Goal: Transaction & Acquisition: Purchase product/service

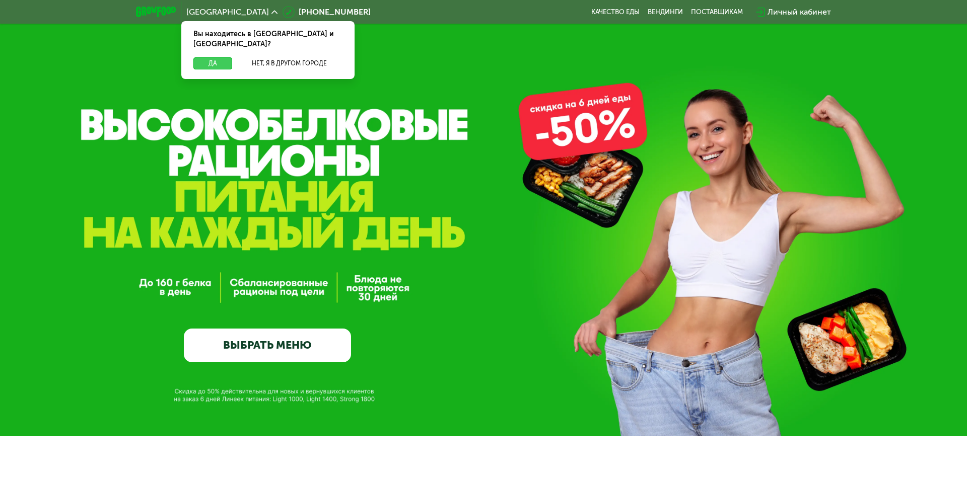
click at [206, 57] on button "Да" at bounding box center [212, 63] width 39 height 12
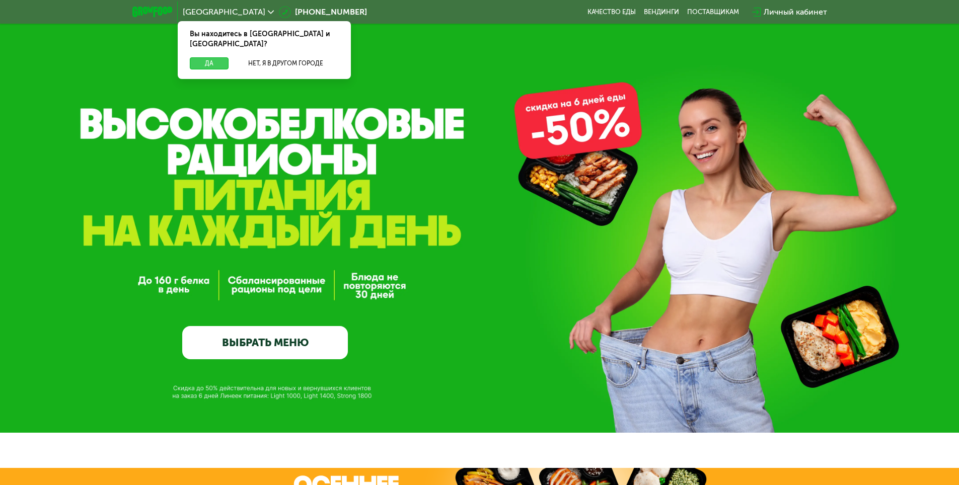
click at [219, 57] on button "Да" at bounding box center [209, 63] width 39 height 12
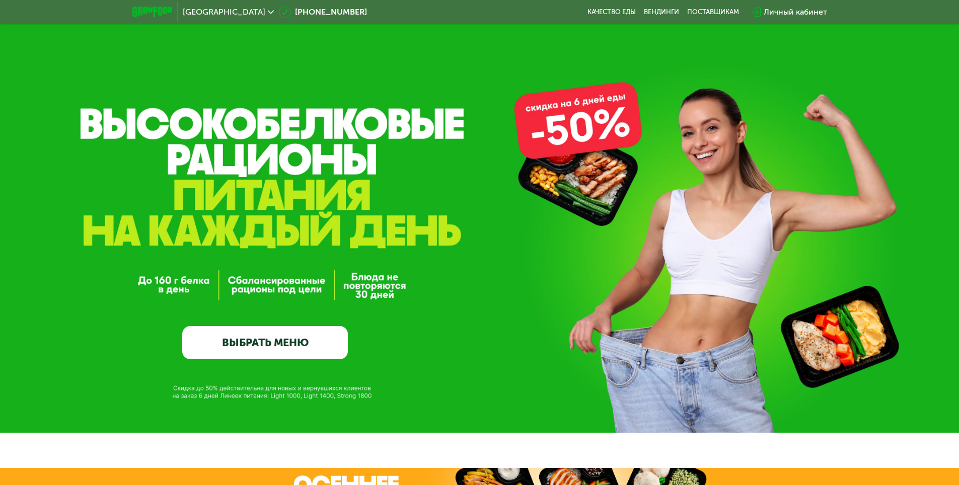
click at [283, 338] on link "ВЫБРАТЬ МЕНЮ" at bounding box center [265, 342] width 166 height 33
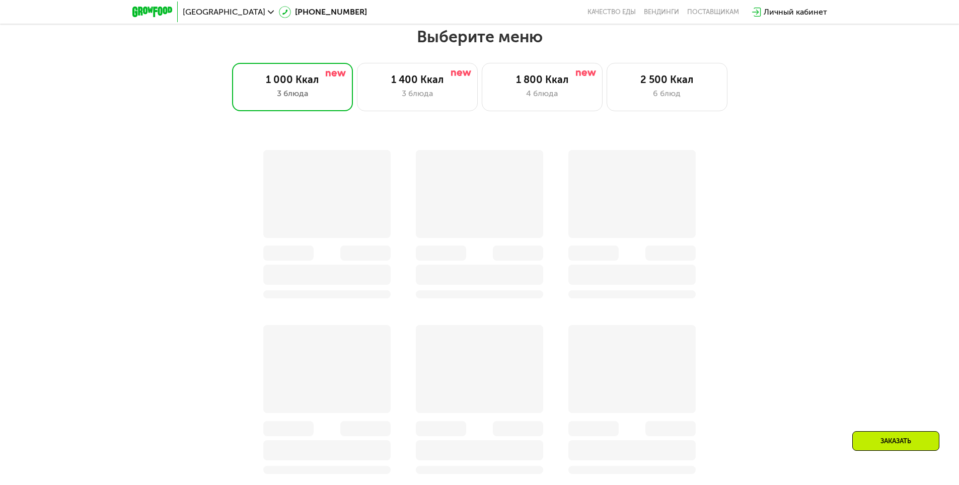
scroll to position [705, 0]
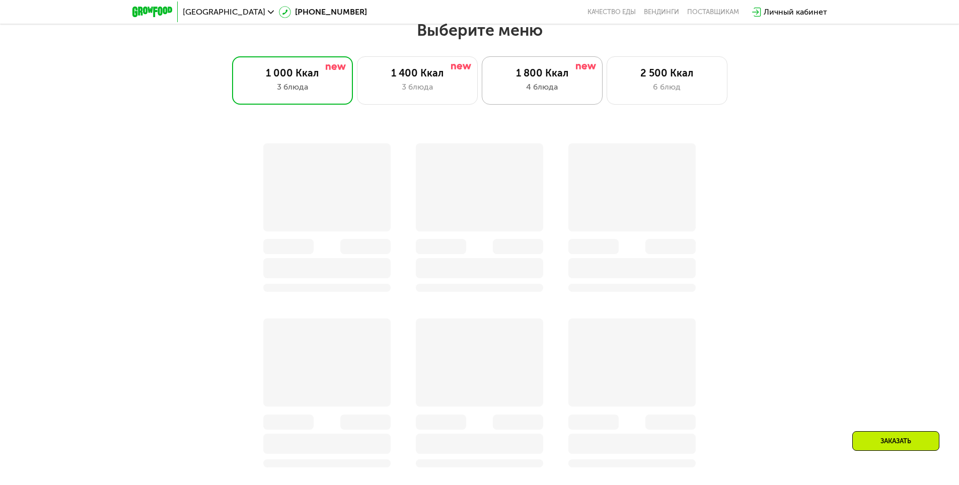
click at [579, 84] on div "4 блюда" at bounding box center [542, 87] width 100 height 12
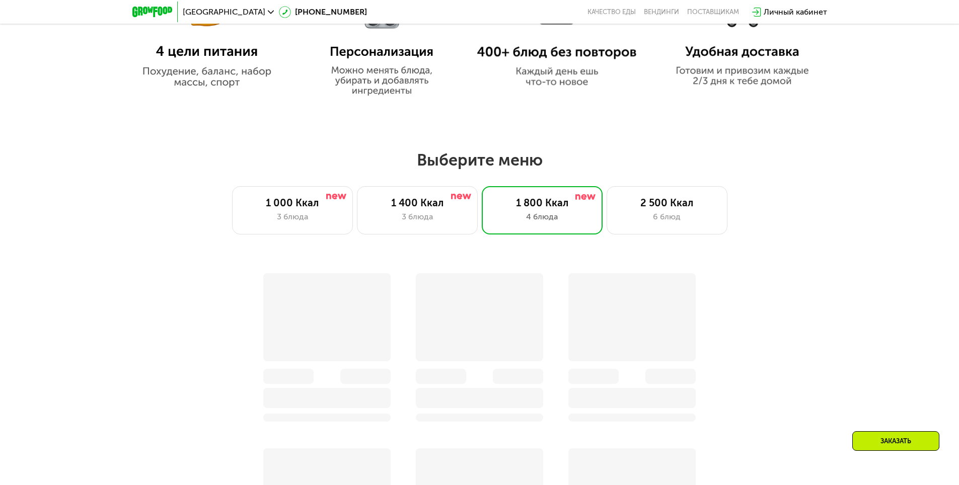
scroll to position [835, 0]
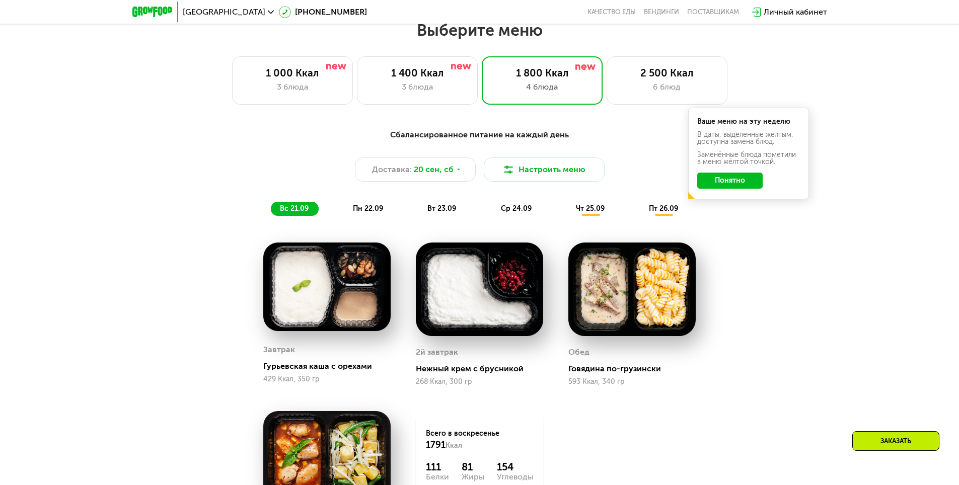
click at [735, 178] on button "Понятно" at bounding box center [729, 181] width 65 height 16
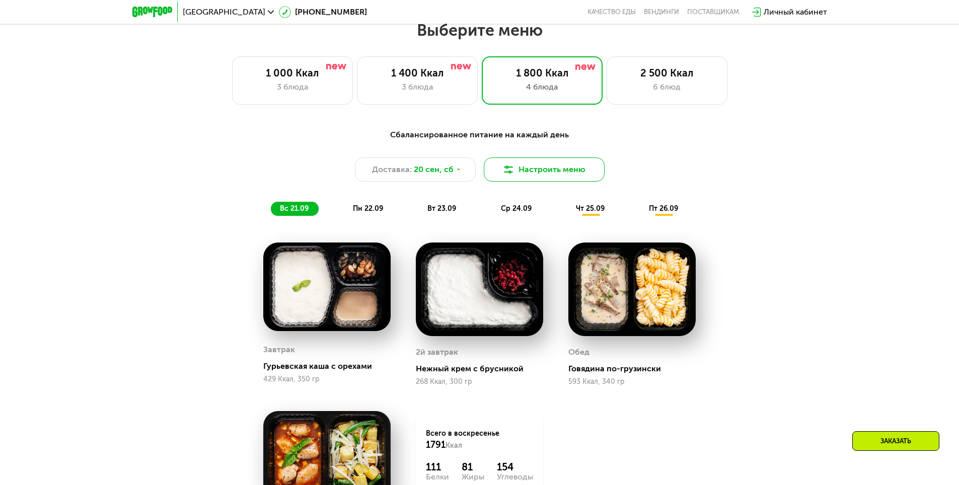
click at [542, 180] on button "Настроить меню" at bounding box center [544, 170] width 121 height 24
click at [546, 173] on button "Настроить меню" at bounding box center [544, 170] width 121 height 24
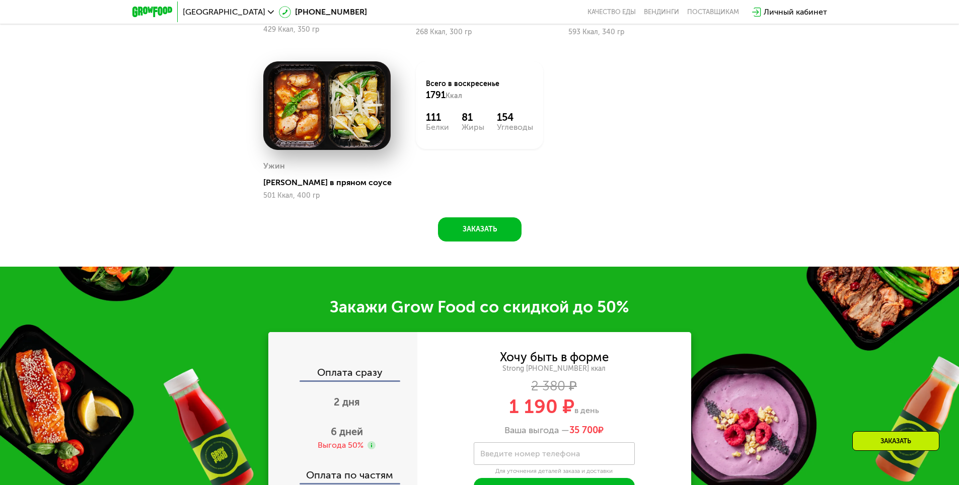
scroll to position [1187, 0]
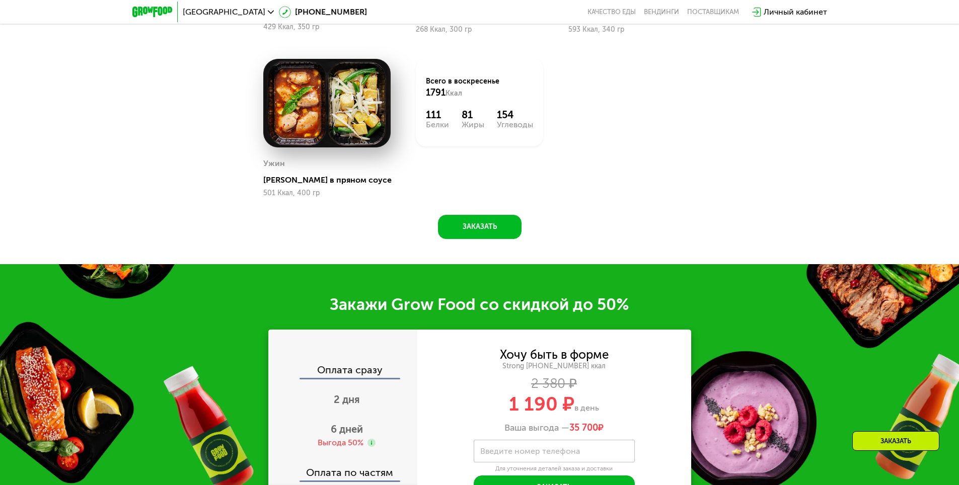
click at [809, 172] on div "Сбалансированное питание на каждый день Доставка: 20 сен, сб Настроить меню вс …" at bounding box center [479, 13] width 959 height 502
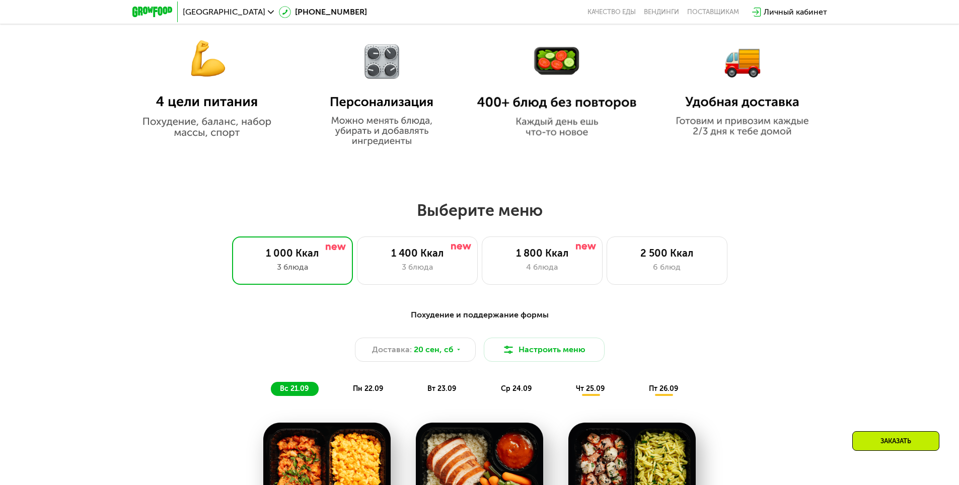
scroll to position [604, 0]
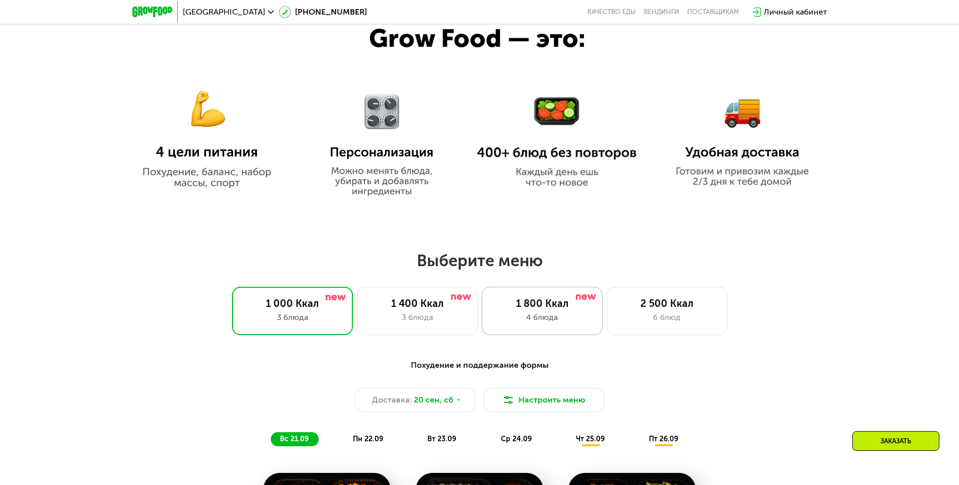
click at [535, 310] on div "1 800 Ккал" at bounding box center [542, 304] width 100 height 12
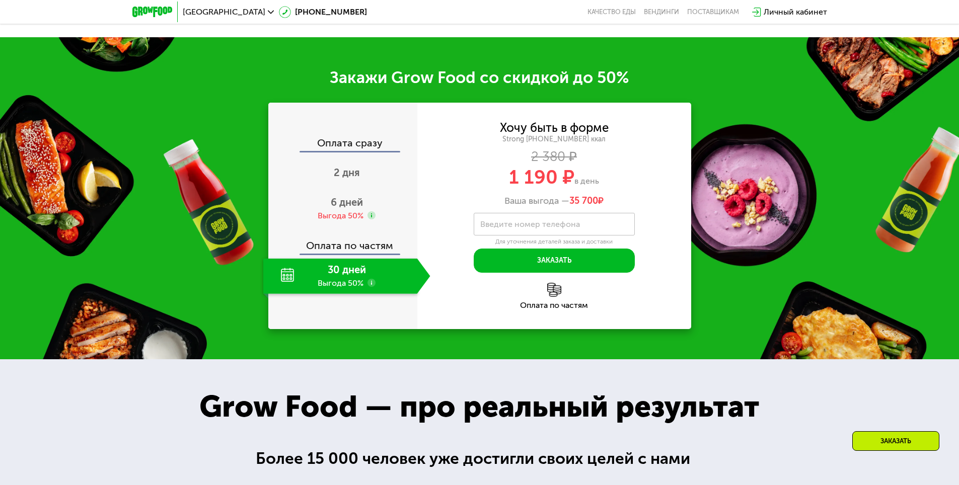
scroll to position [1359, 0]
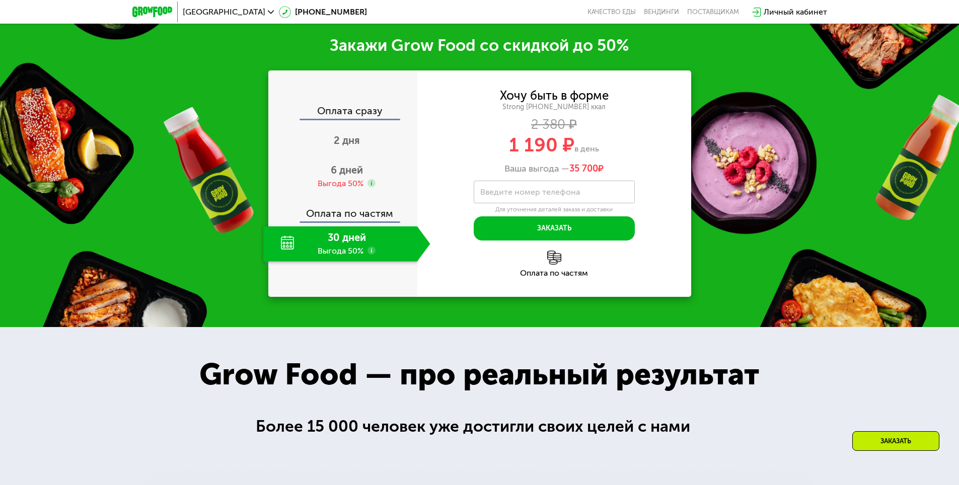
click at [546, 277] on div "Оплата по частям" at bounding box center [554, 273] width 274 height 8
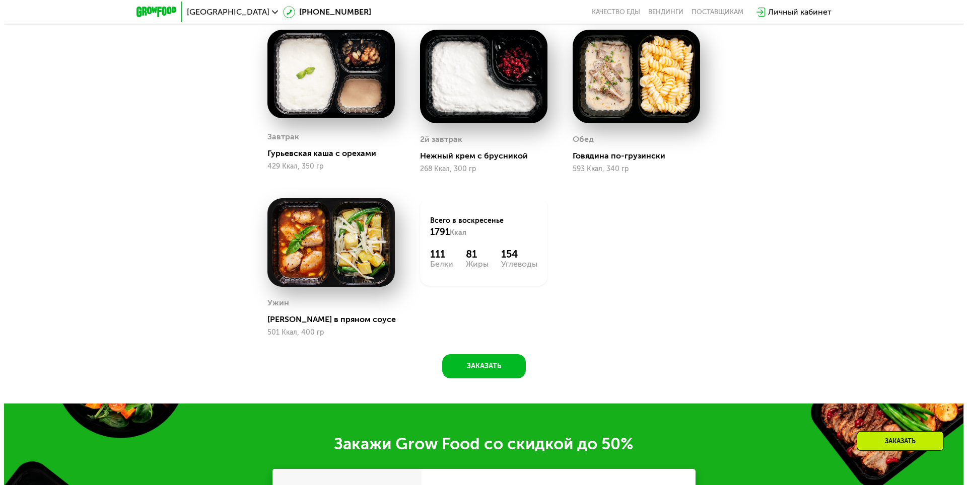
scroll to position [906, 0]
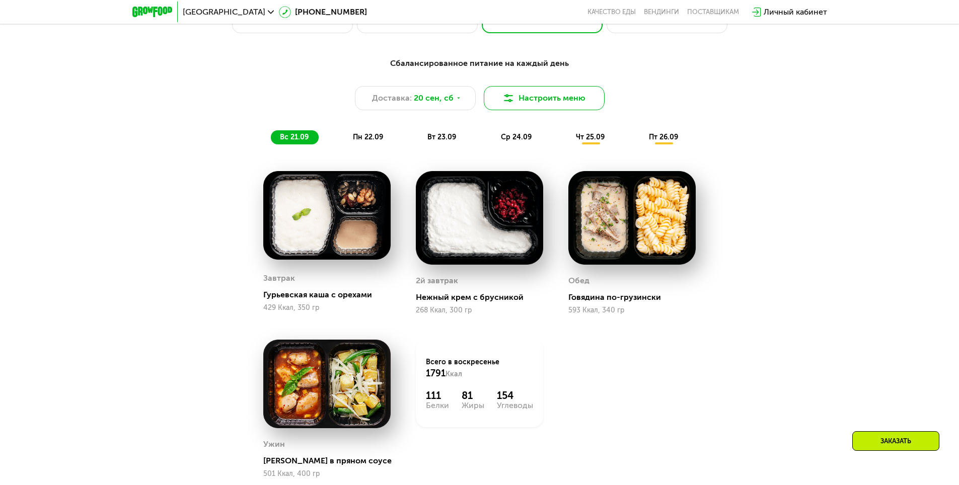
click at [550, 103] on button "Настроить меню" at bounding box center [544, 98] width 121 height 24
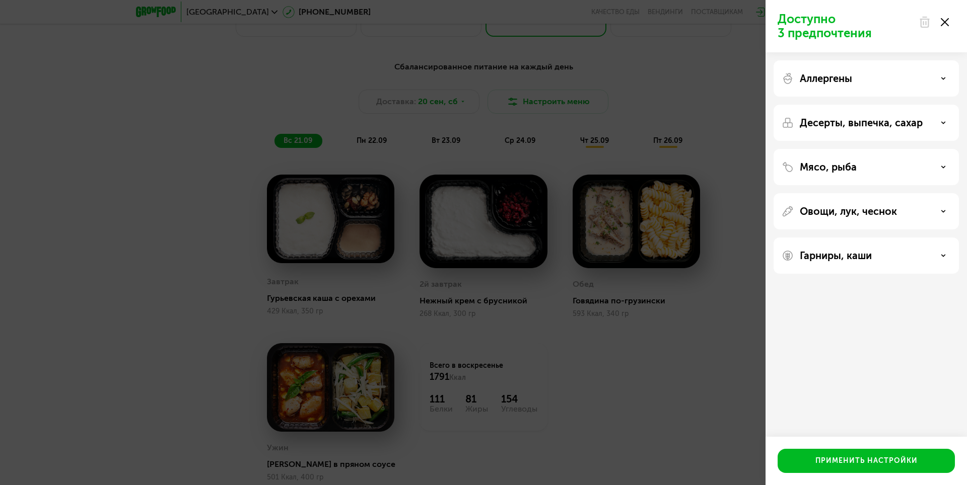
click at [852, 80] on p "Аллергены" at bounding box center [825, 78] width 52 height 12
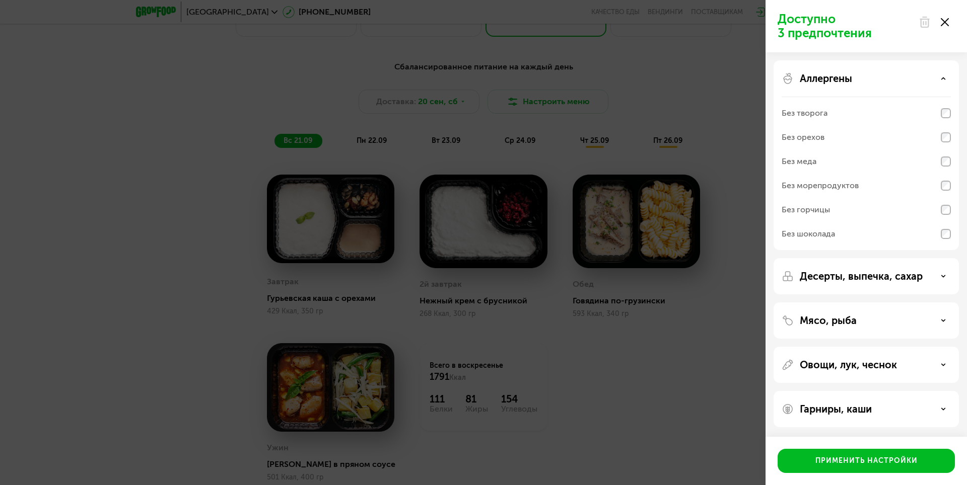
click at [842, 275] on p "Десерты, выпечка, сахар" at bounding box center [860, 276] width 123 height 12
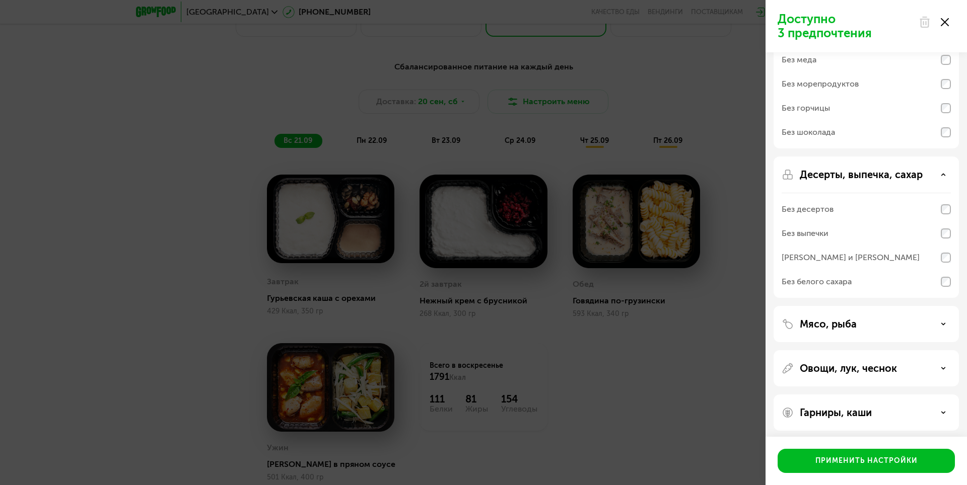
scroll to position [106, 0]
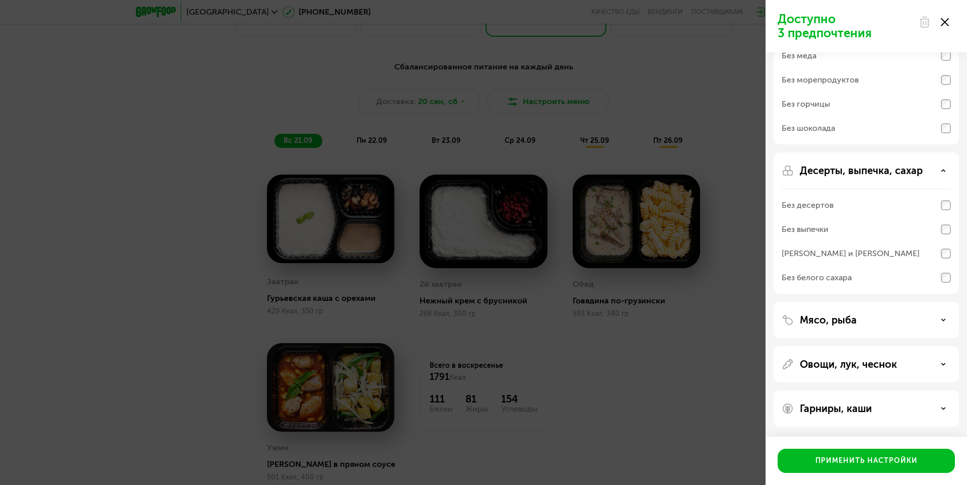
click at [871, 325] on div "Мясо, рыба" at bounding box center [865, 320] width 169 height 12
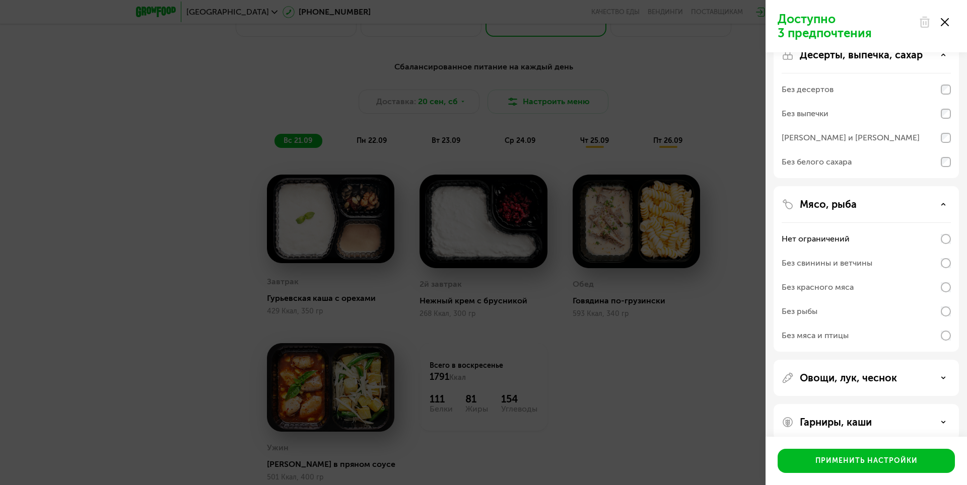
scroll to position [235, 0]
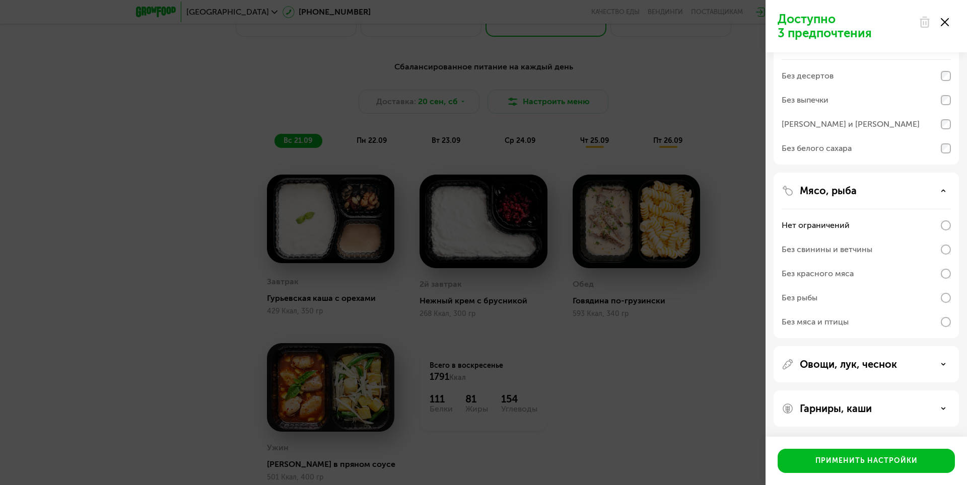
click at [815, 299] on div "Без рыбы" at bounding box center [799, 298] width 36 height 12
click at [868, 365] on p "Овощи, лук, чеснок" at bounding box center [847, 364] width 97 height 12
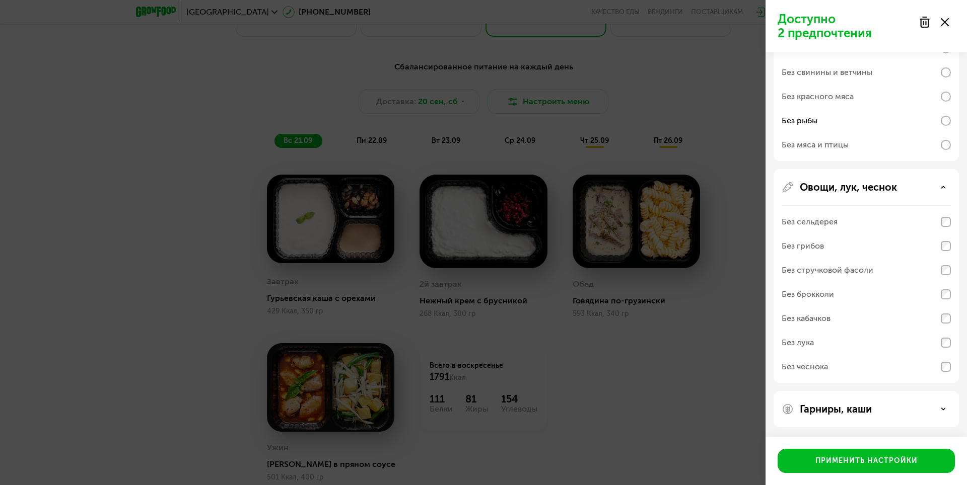
scroll to position [413, 0]
click at [825, 401] on div "Гарниры, каши" at bounding box center [865, 409] width 185 height 36
click at [833, 407] on p "Гарниры, каши" at bounding box center [835, 409] width 72 height 12
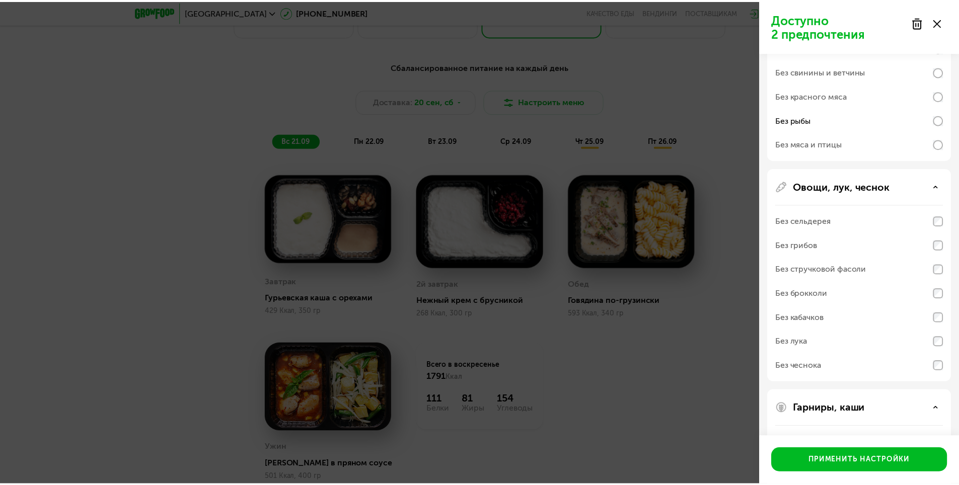
scroll to position [542, 0]
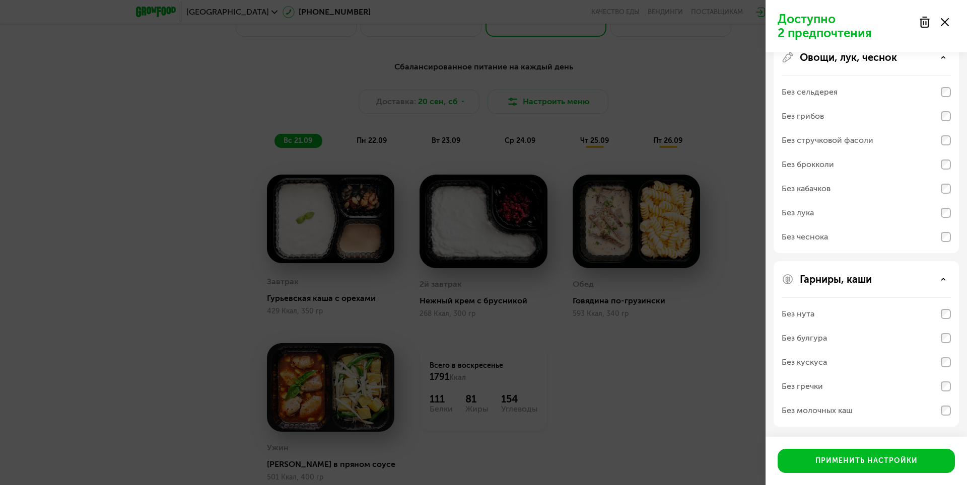
click at [809, 385] on div "Без гречки" at bounding box center [801, 387] width 41 height 12
click at [814, 312] on div "Без нута" at bounding box center [797, 314] width 33 height 12
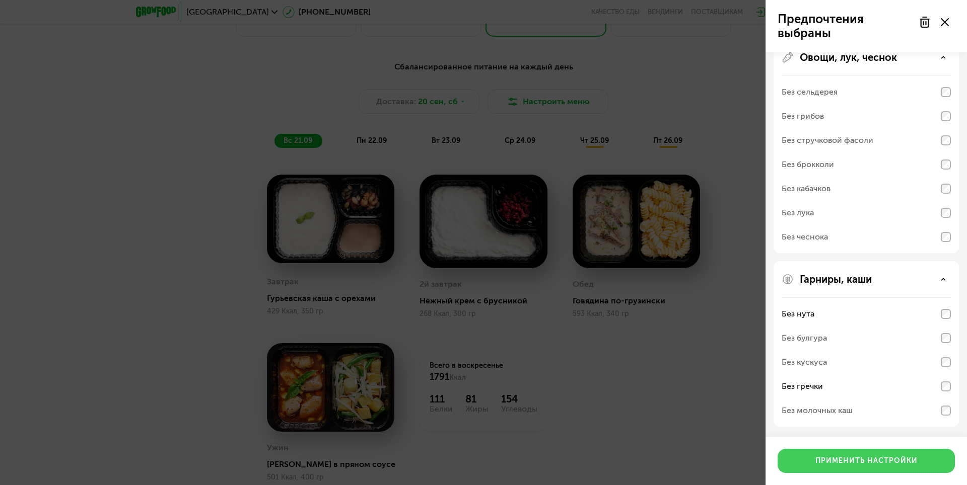
click at [860, 454] on button "Применить настройки" at bounding box center [865, 461] width 177 height 24
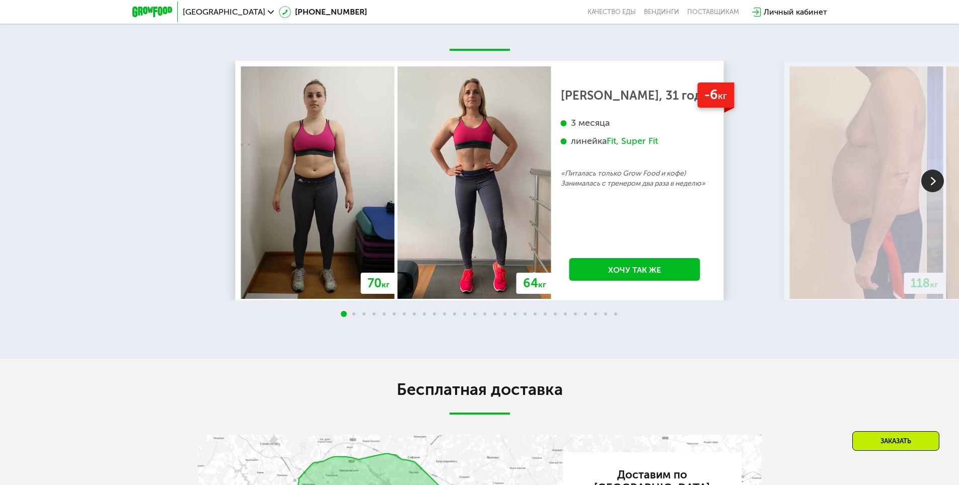
scroll to position [2265, 0]
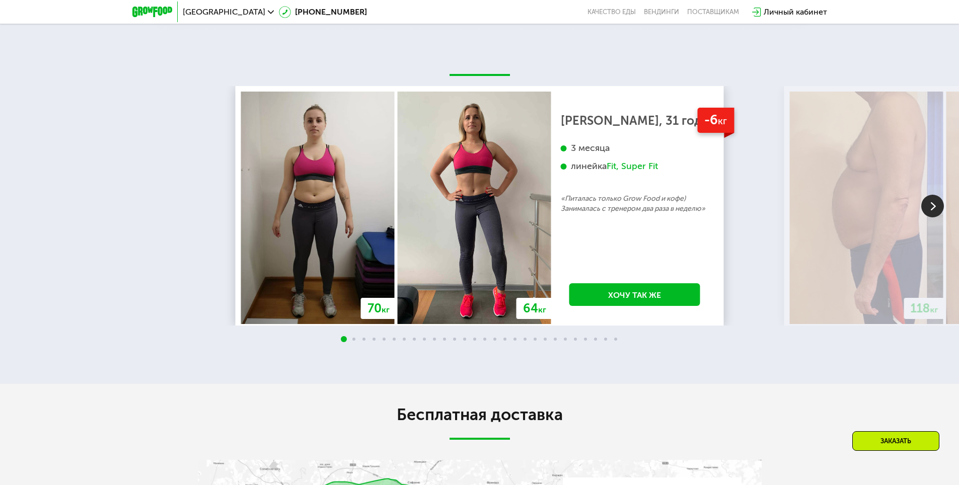
click at [929, 213] on img at bounding box center [932, 206] width 23 height 23
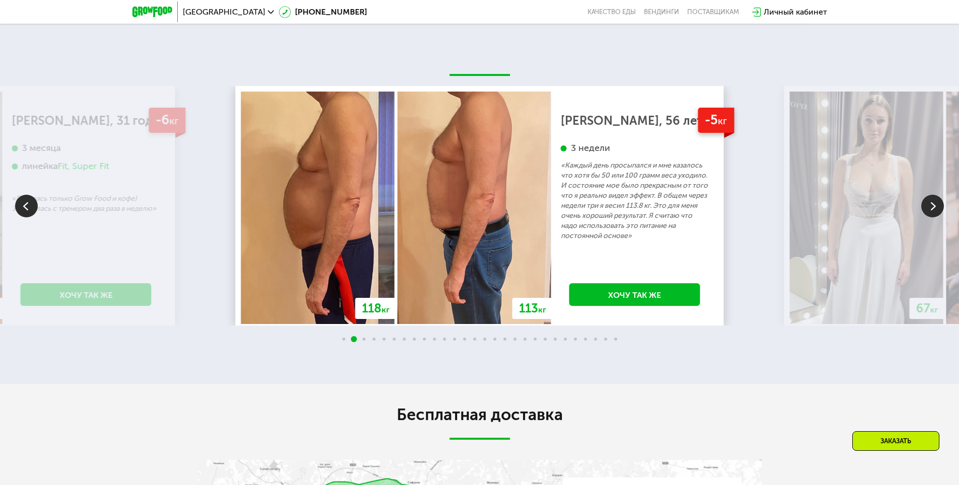
click at [929, 213] on img at bounding box center [932, 206] width 23 height 23
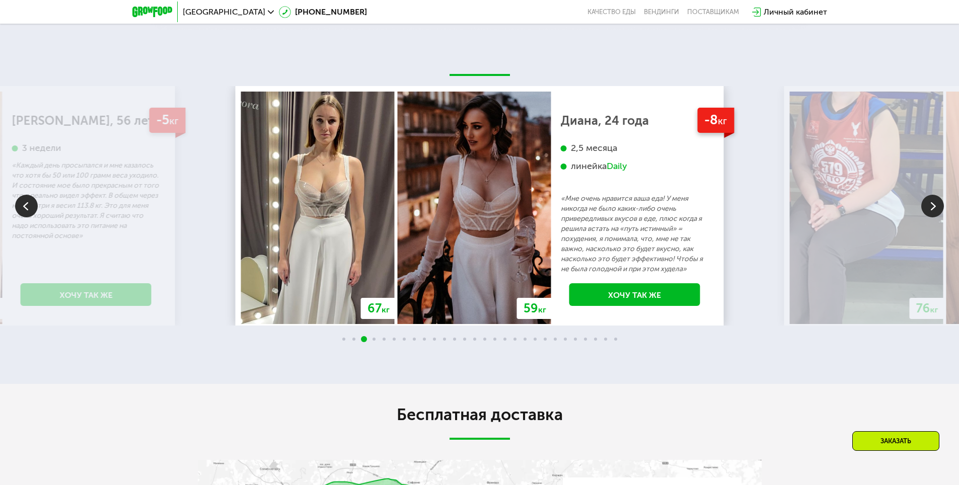
click at [929, 213] on img at bounding box center [932, 206] width 23 height 23
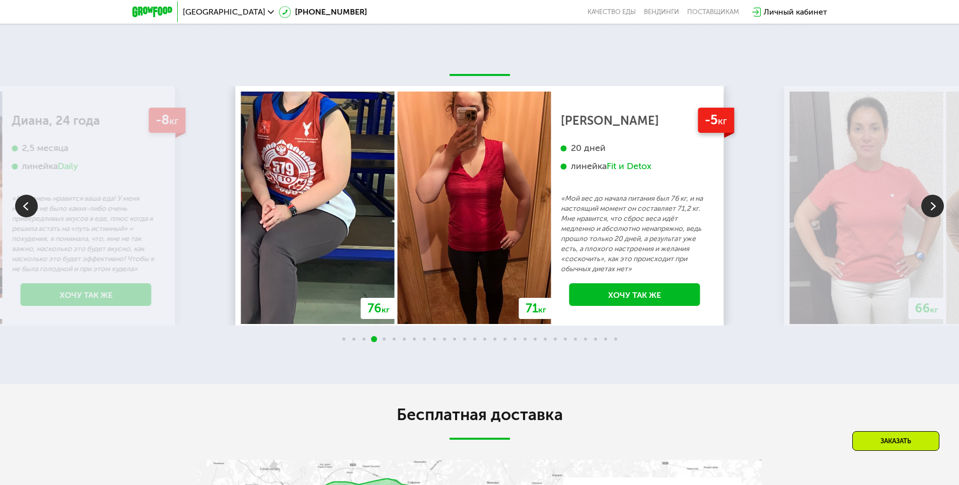
click at [929, 213] on img at bounding box center [932, 206] width 23 height 23
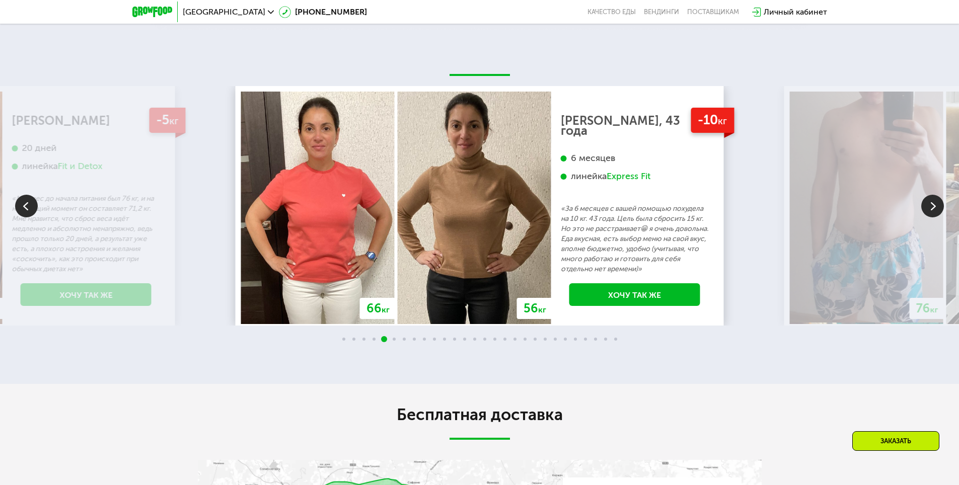
click at [929, 213] on img at bounding box center [932, 206] width 23 height 23
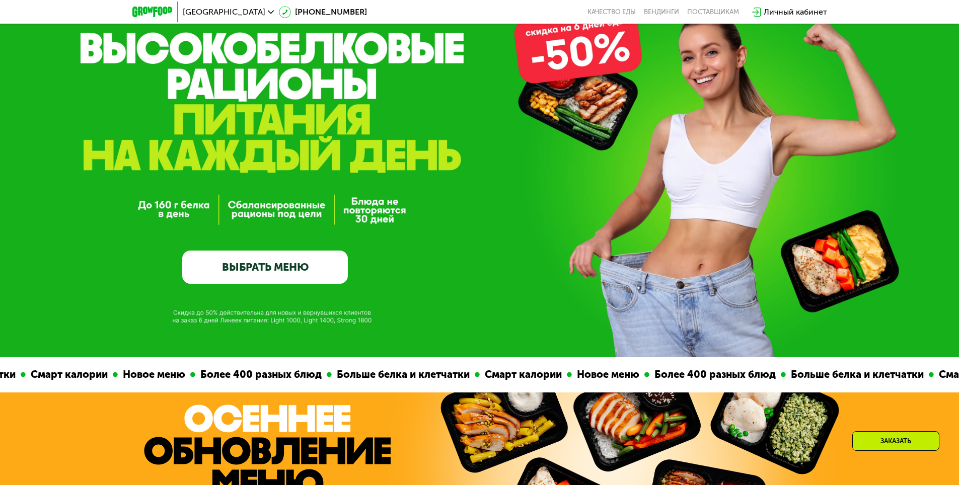
scroll to position [0, 0]
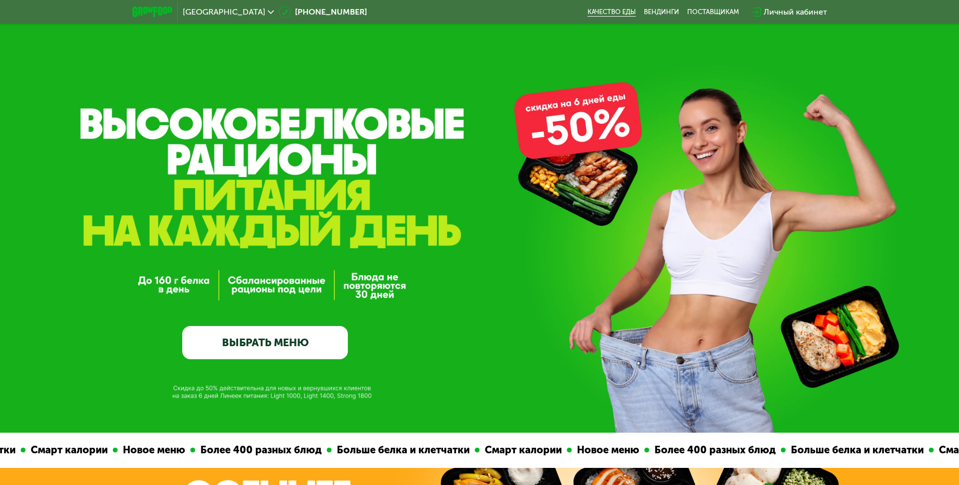
click at [608, 12] on link "Качество еды" at bounding box center [611, 12] width 48 height 8
